Goal: Register for event/course

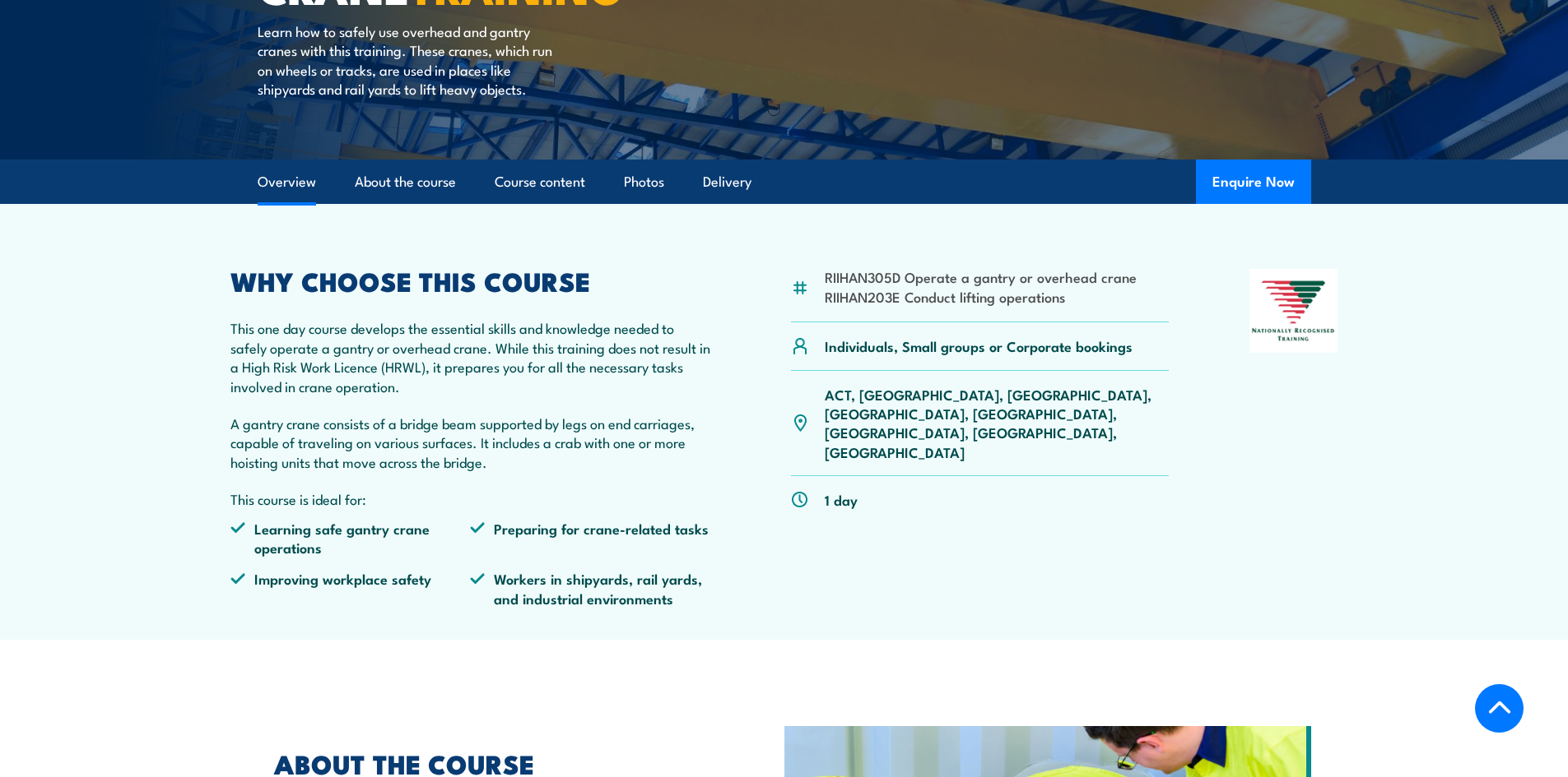
scroll to position [411, 0]
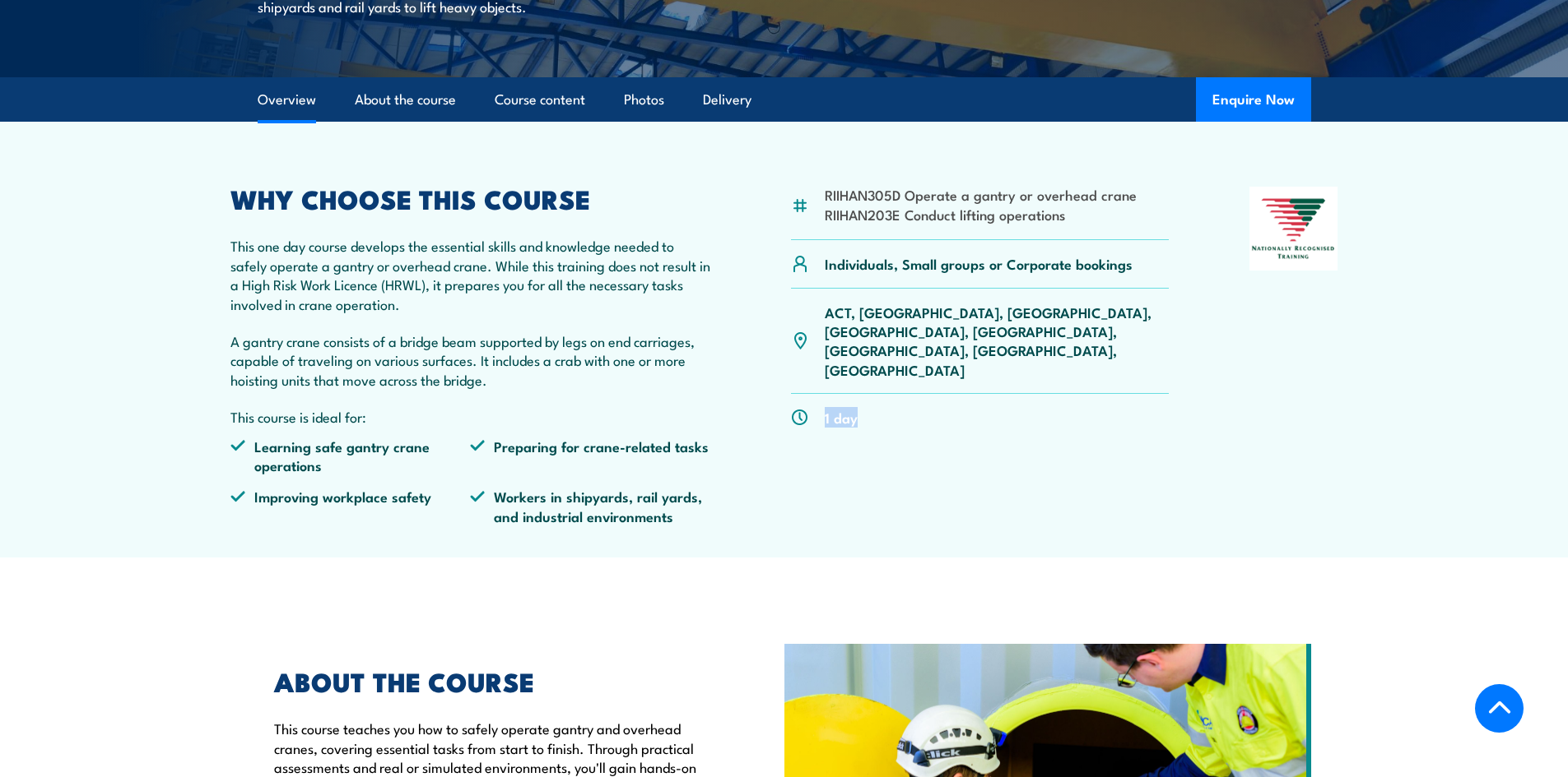
drag, startPoint x: 859, startPoint y: 364, endPoint x: 816, endPoint y: 369, distance: 43.3
click at [816, 394] on div "1 day" at bounding box center [980, 417] width 378 height 47
click at [683, 362] on p "A gantry crane consists of a bridge beam supported by legs on end carriages, ca…" at bounding box center [470, 360] width 481 height 57
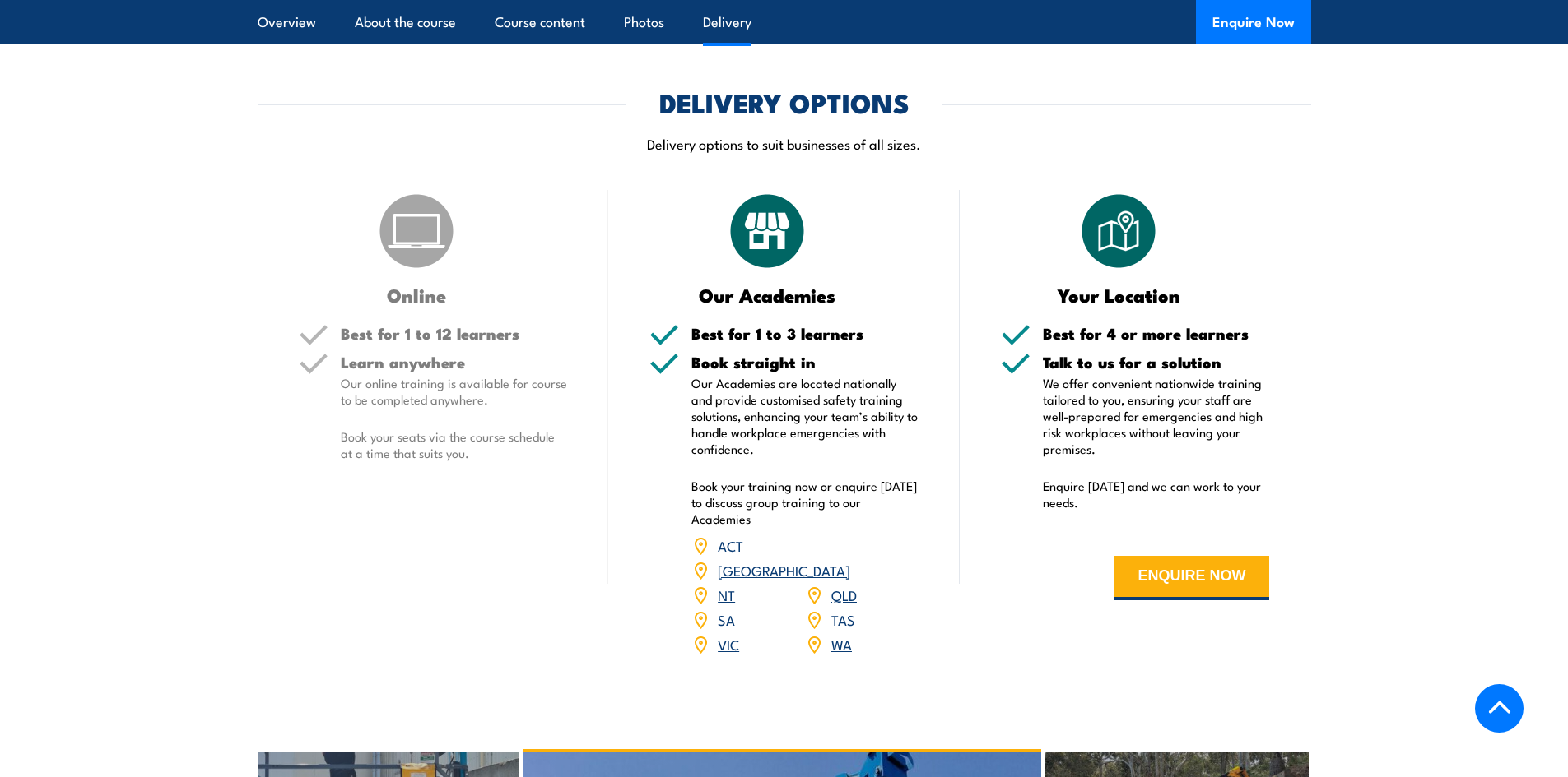
scroll to position [1810, 0]
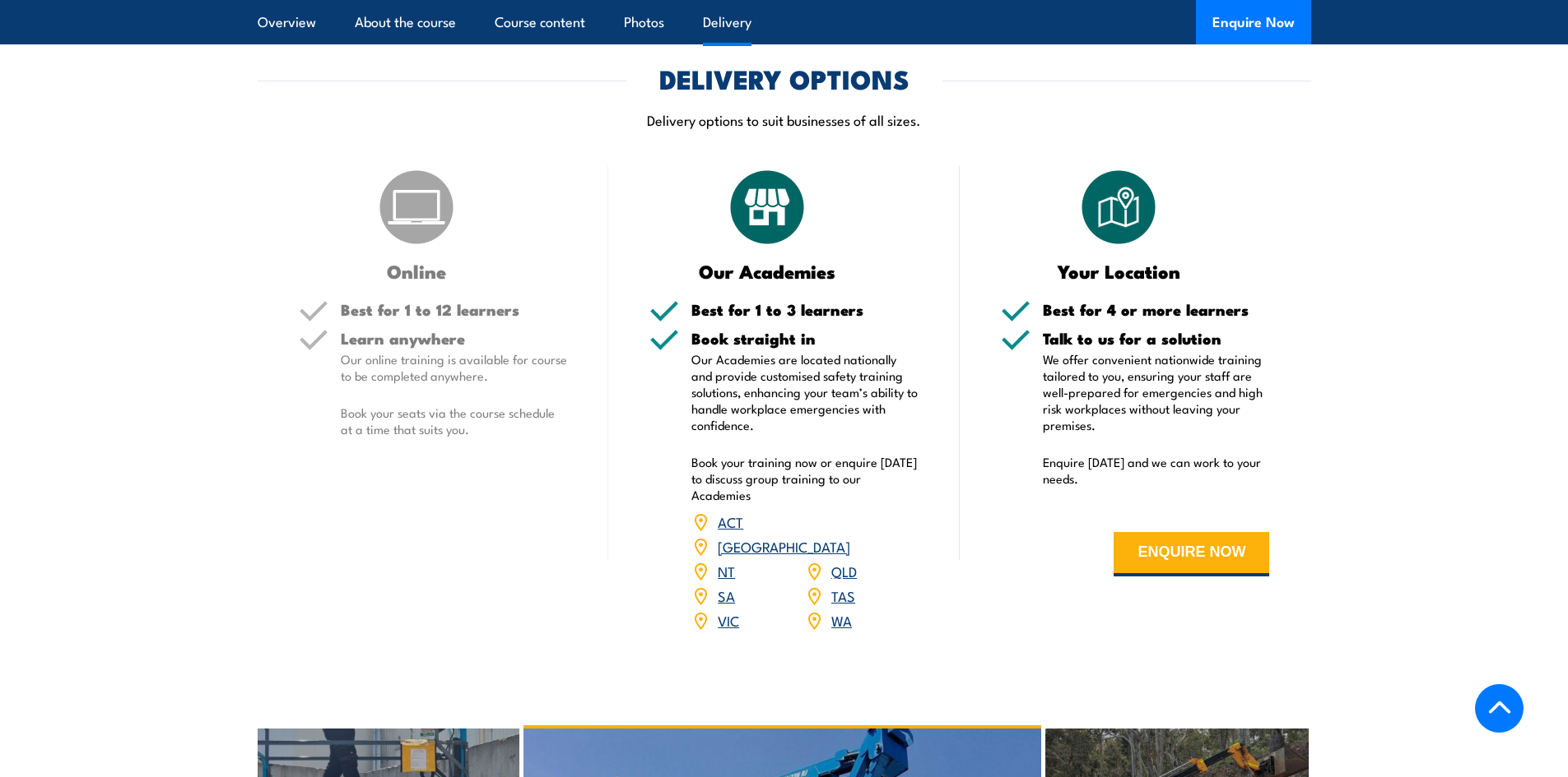
click at [845, 561] on link "QLD" at bounding box center [844, 570] width 25 height 20
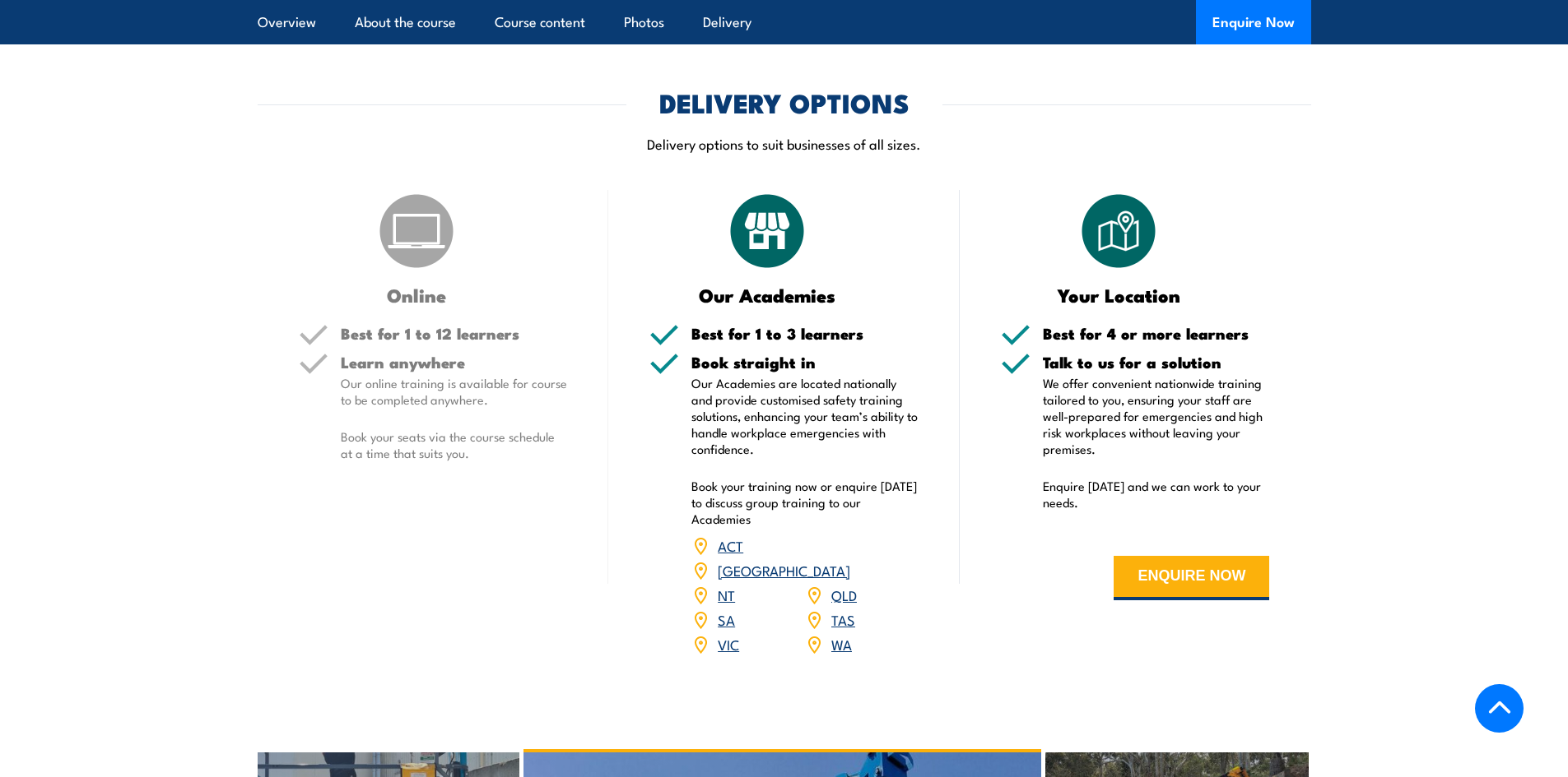
scroll to position [1974, 0]
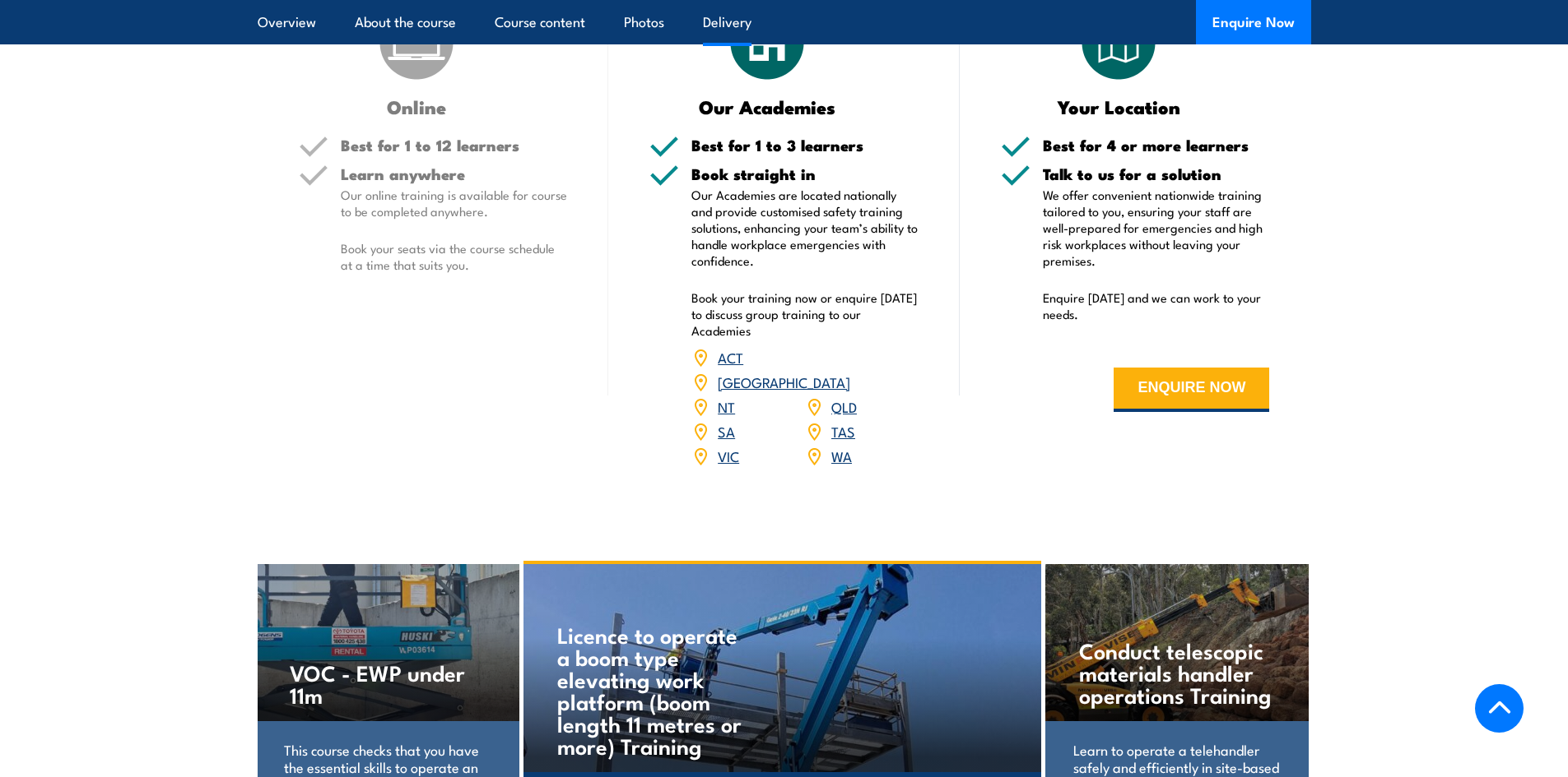
click at [844, 396] on link "QLD" at bounding box center [844, 406] width 25 height 20
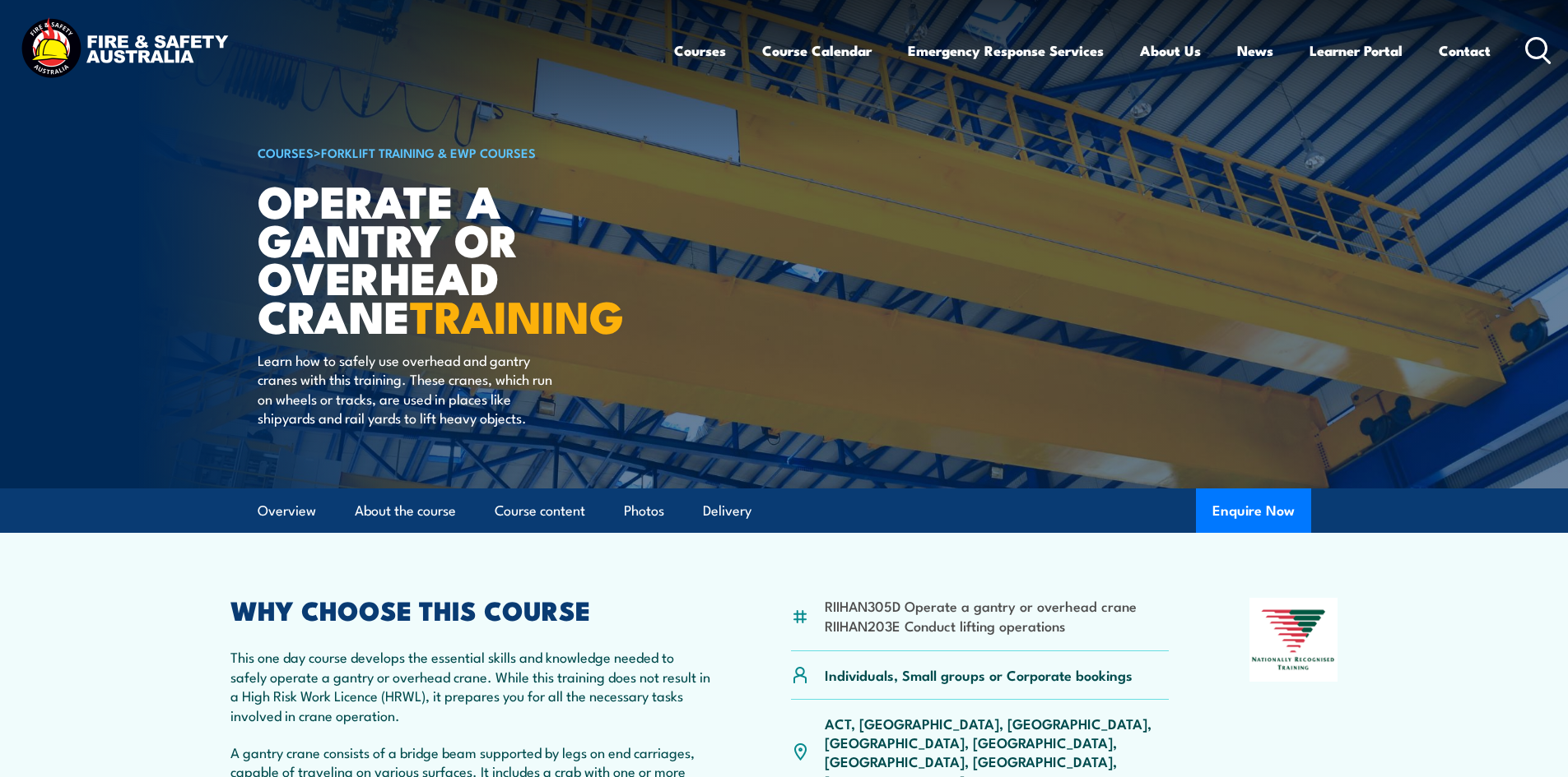
scroll to position [411, 0]
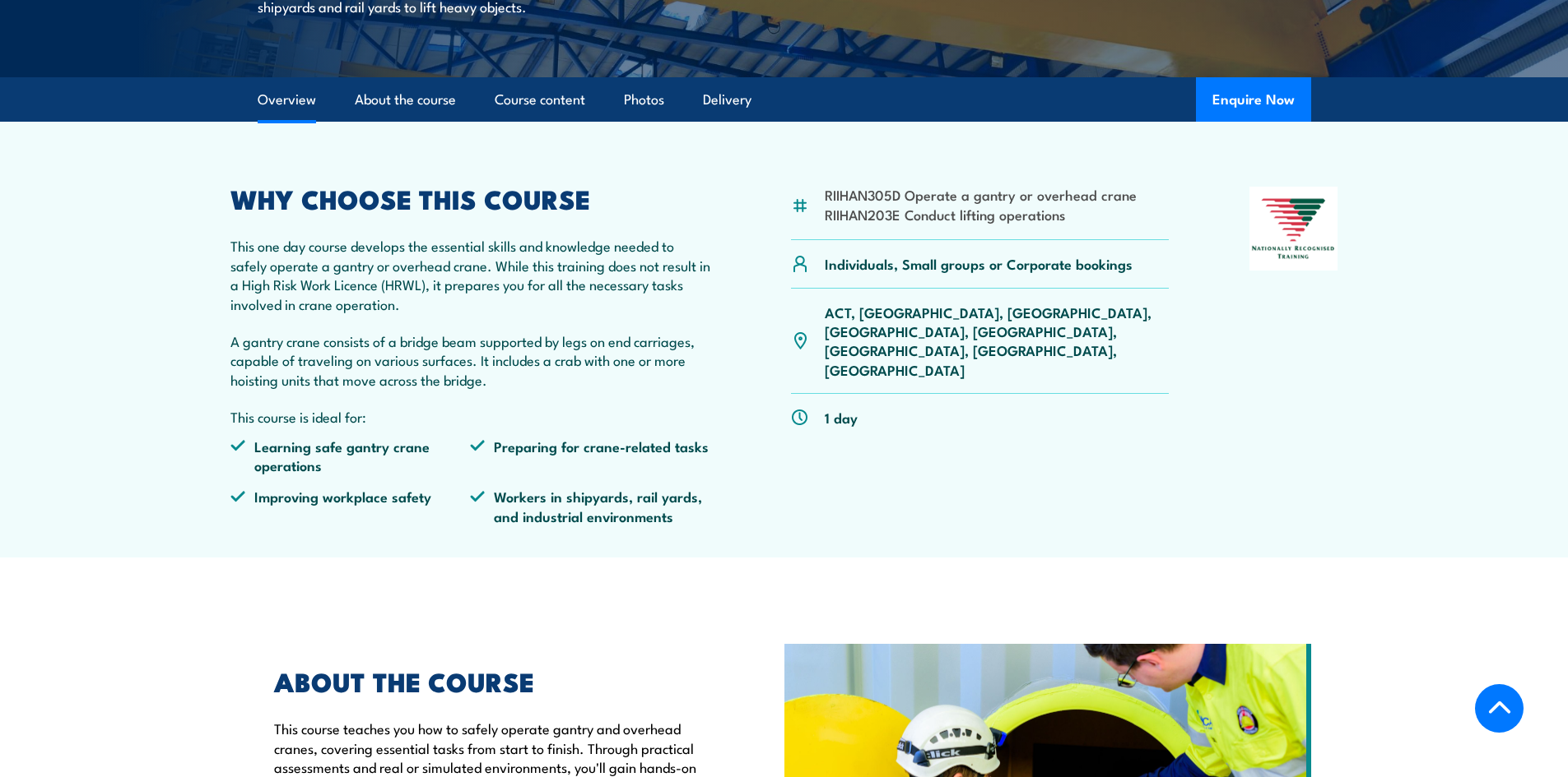
click at [1064, 214] on li "RIIHAN203E Conduct lifting operations" at bounding box center [980, 215] width 312 height 19
drag, startPoint x: 824, startPoint y: 192, endPoint x: 898, endPoint y: 192, distance: 74.0
click at [898, 192] on li "RIIHAN305D Operate a gantry or overhead crane" at bounding box center [980, 195] width 312 height 19
copy li "RIIHAN305D"
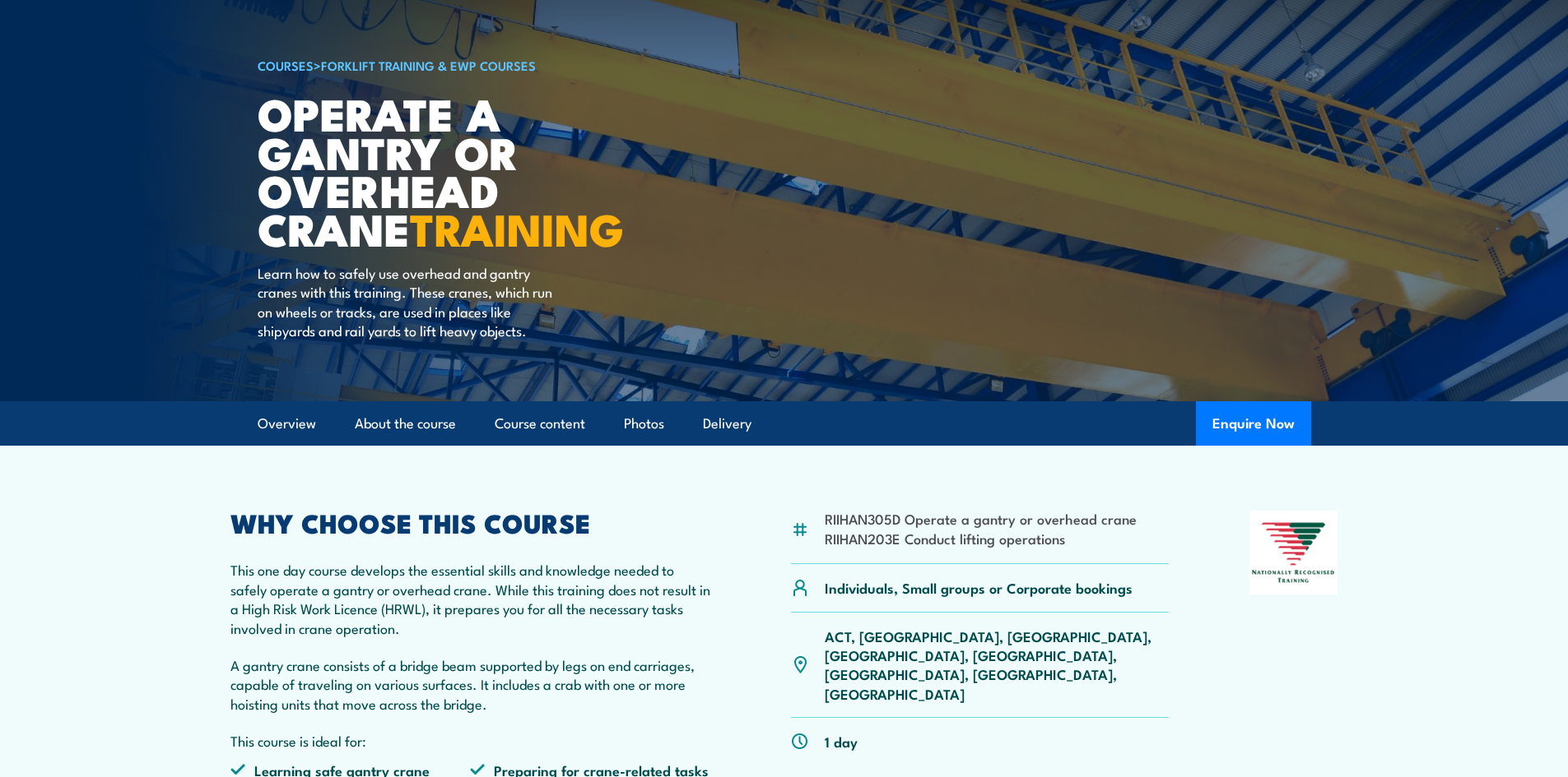
scroll to position [247, 0]
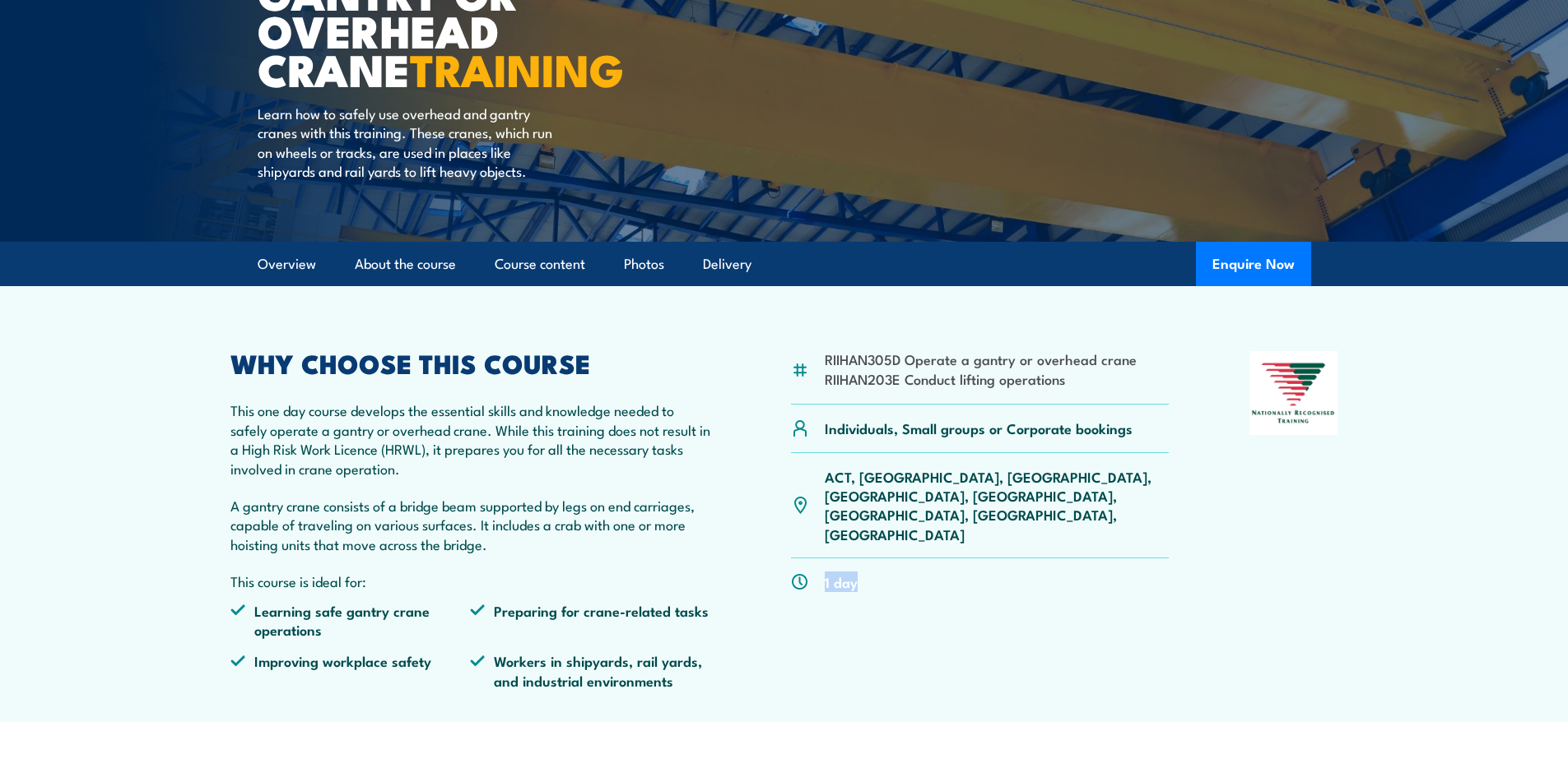
drag, startPoint x: 824, startPoint y: 526, endPoint x: 880, endPoint y: 528, distance: 56.0
click at [880, 559] on div "1 day" at bounding box center [980, 582] width 378 height 47
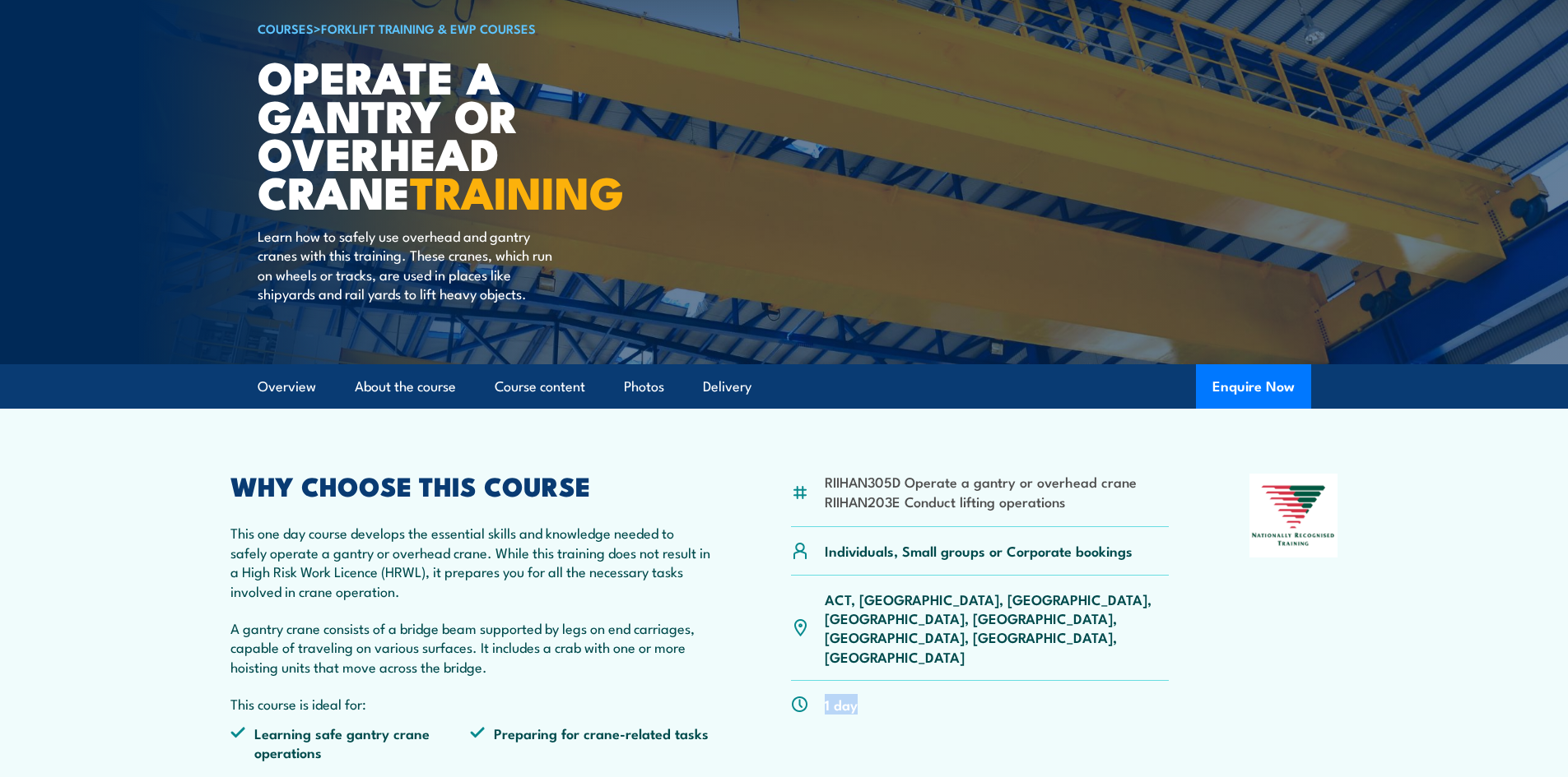
scroll to position [0, 0]
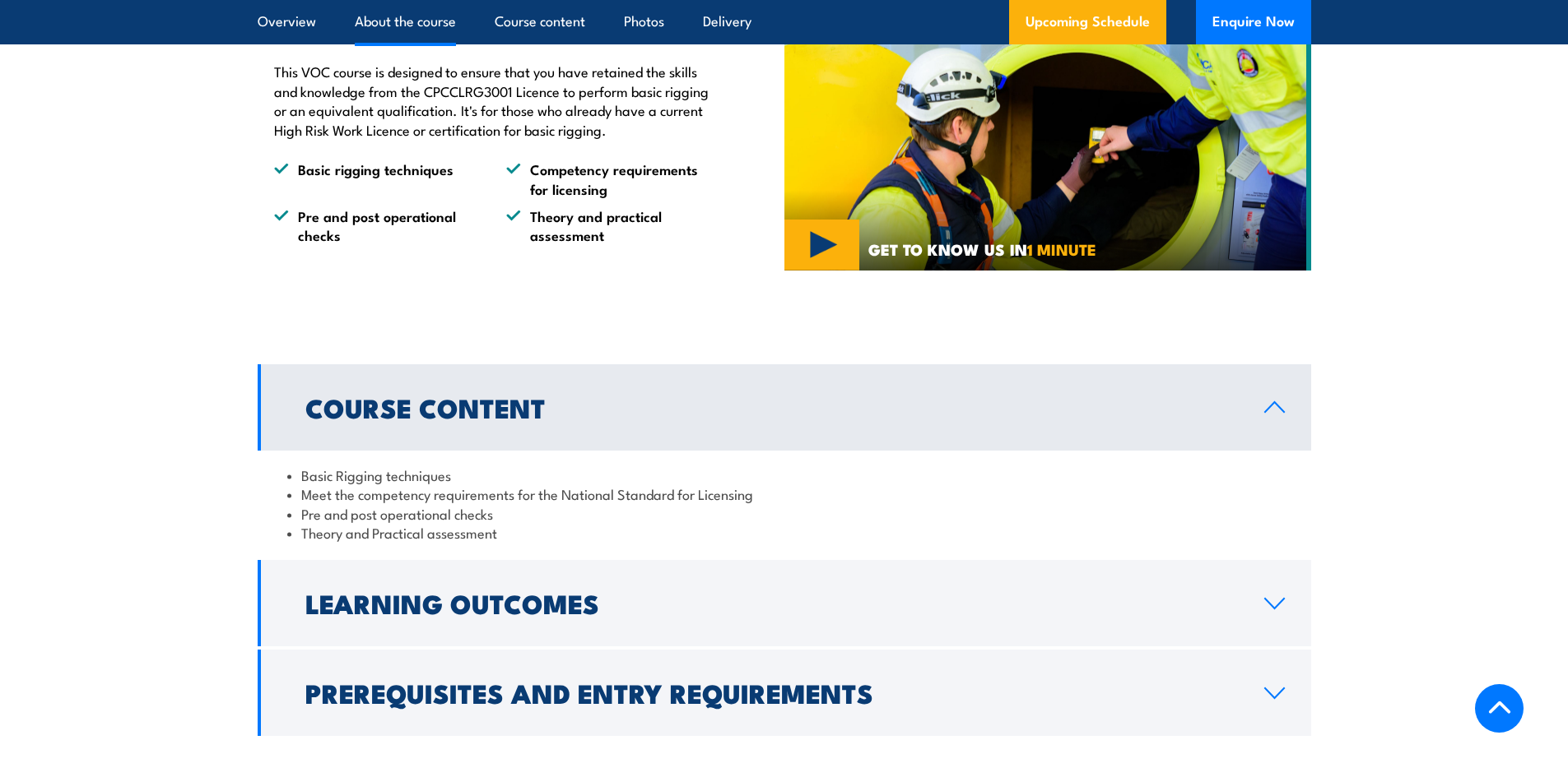
scroll to position [987, 0]
